Goal: Information Seeking & Learning: Learn about a topic

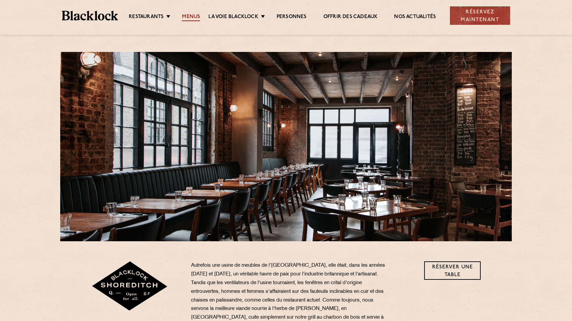
click at [192, 15] on font "Menus" at bounding box center [191, 16] width 18 height 5
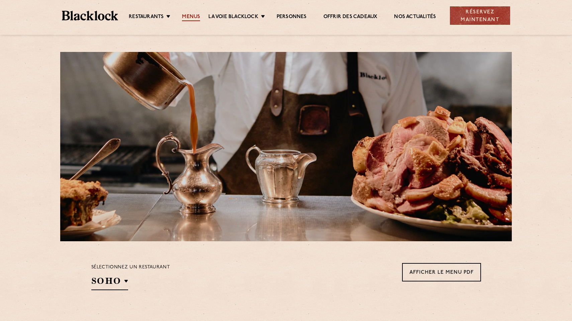
click at [192, 14] on link "Menus" at bounding box center [191, 17] width 18 height 7
click at [125, 279] on h2 "SOHO" at bounding box center [109, 282] width 37 height 15
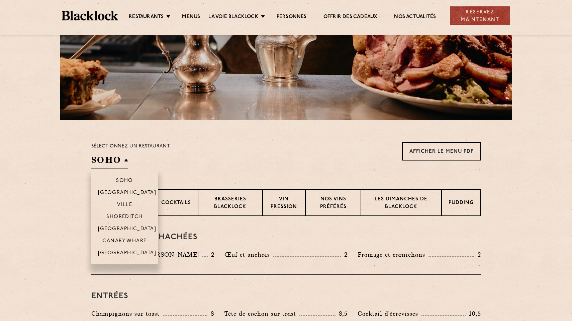
scroll to position [122, 0]
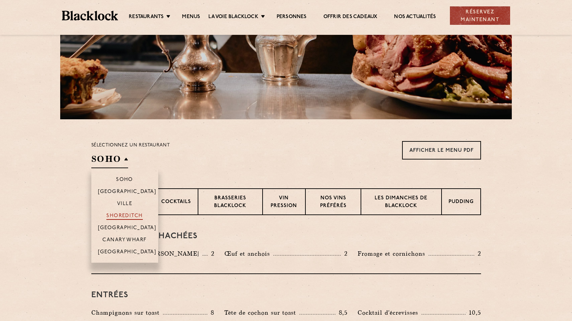
click at [126, 215] on font "Shoreditch" at bounding box center [124, 215] width 36 height 5
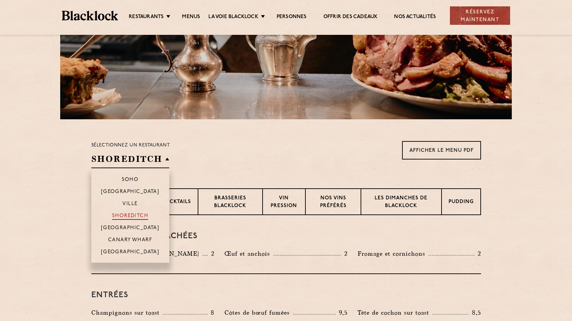
click at [126, 215] on font "Shoreditch" at bounding box center [130, 215] width 36 height 5
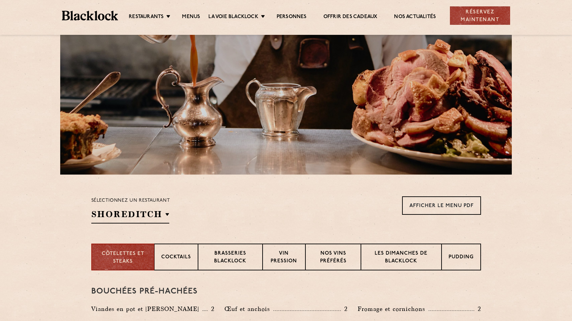
scroll to position [97, 0]
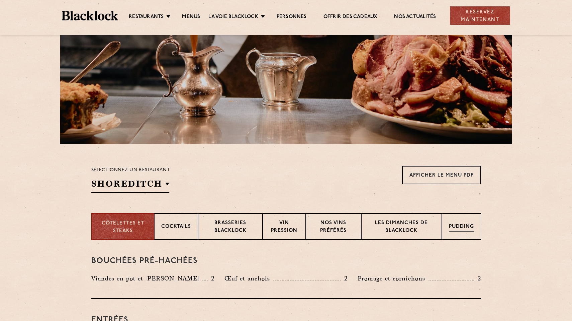
click at [463, 221] on div "Pudding" at bounding box center [461, 226] width 39 height 27
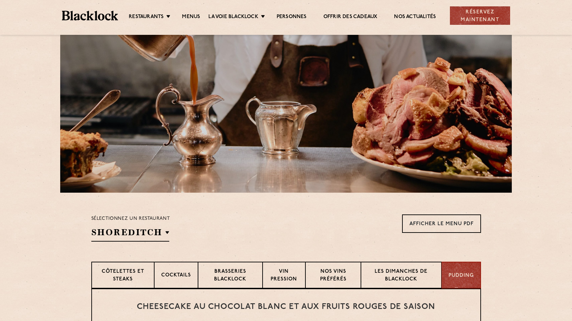
scroll to position [0, 0]
